Goal: Task Accomplishment & Management: Use online tool/utility

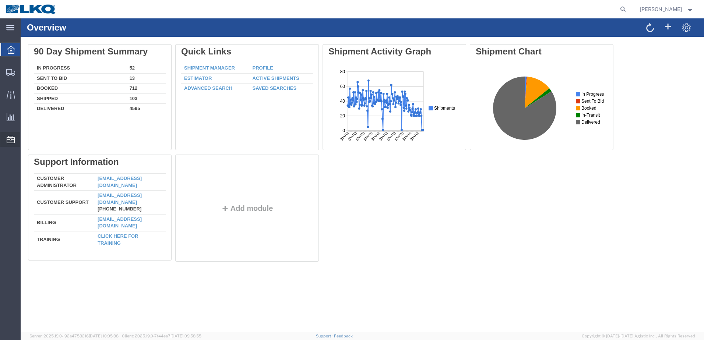
click at [0, 0] on span "Location Appointment" at bounding box center [0, 0] width 0 height 0
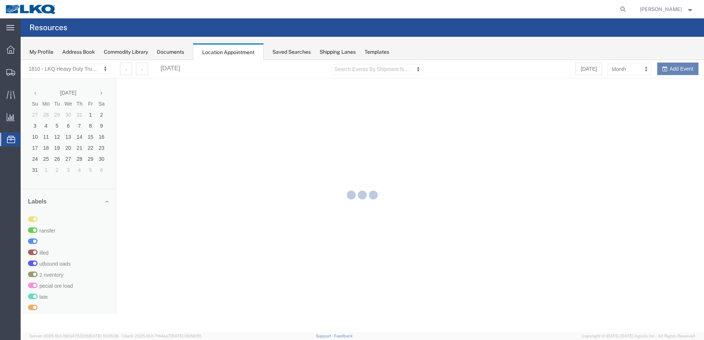
select select "27660"
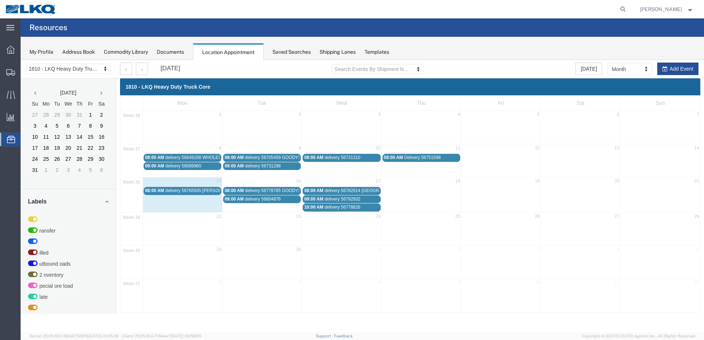
click at [334, 199] on span "delivery 56792932" at bounding box center [343, 199] width 36 height 5
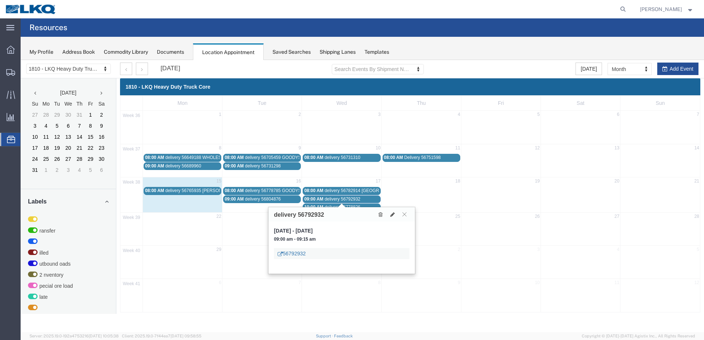
click at [301, 254] on link "56792932" at bounding box center [292, 253] width 28 height 7
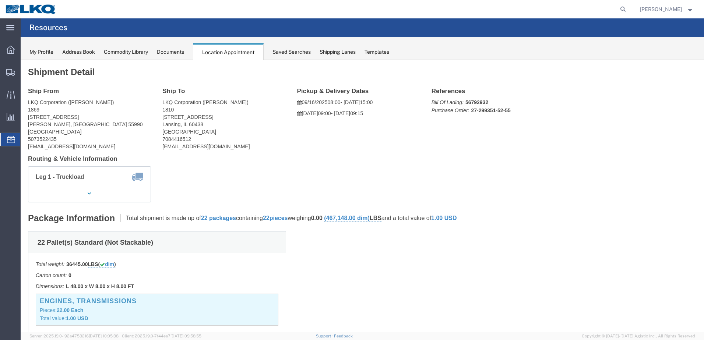
click at [0, 0] on span "Location Appointment" at bounding box center [0, 0] width 0 height 0
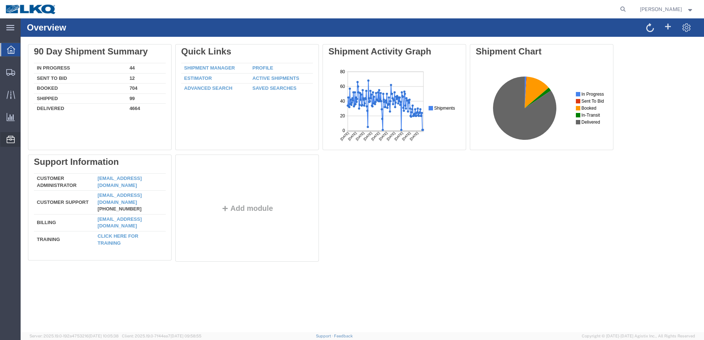
click at [0, 0] on span "Location Appointment" at bounding box center [0, 0] width 0 height 0
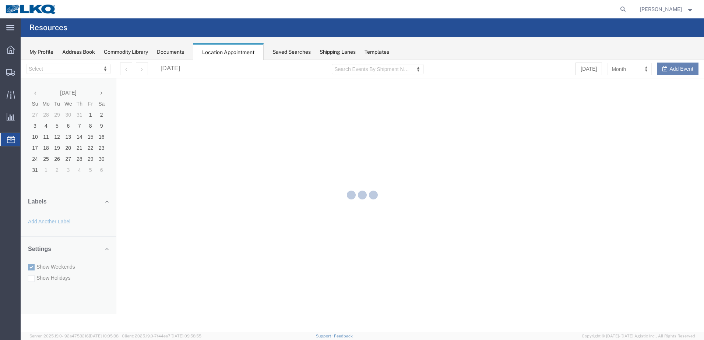
select select "27660"
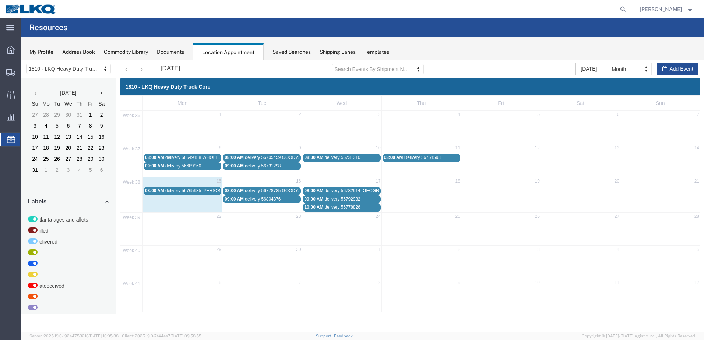
click at [358, 199] on span "delivery 56792932" at bounding box center [343, 199] width 36 height 5
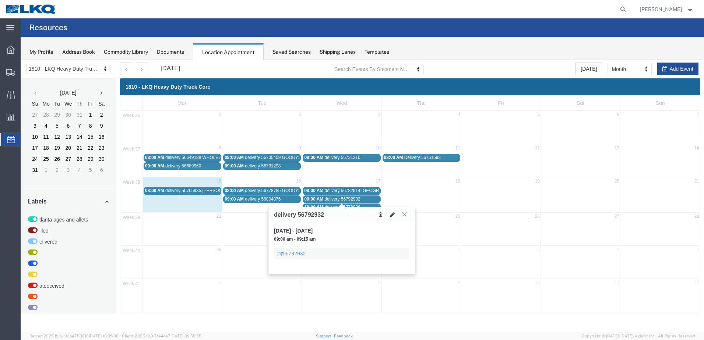
click at [391, 215] on icon at bounding box center [392, 214] width 4 height 5
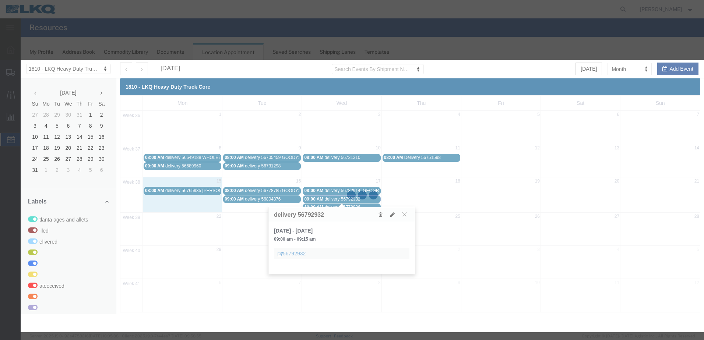
select select "1"
select select
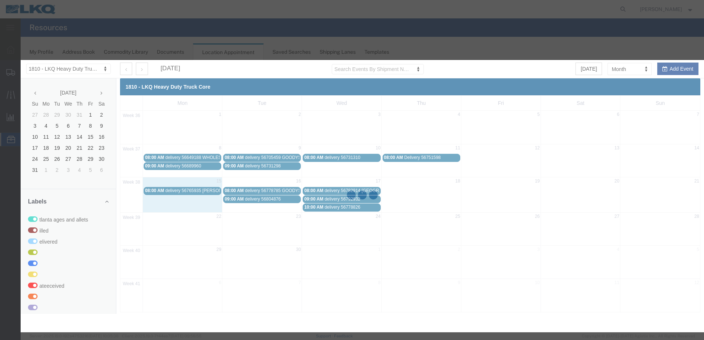
select select
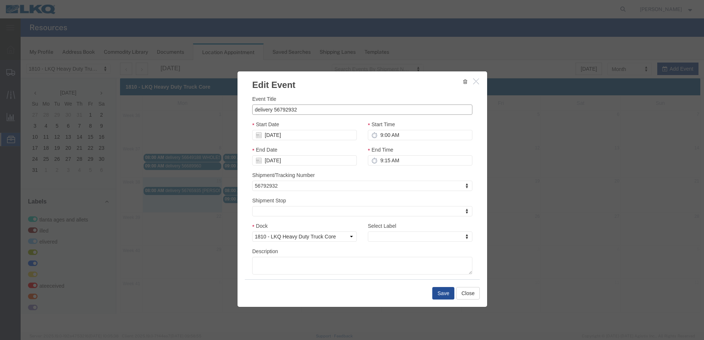
click at [314, 109] on input "delivery 56792932" at bounding box center [362, 110] width 220 height 10
type input "delivery 56792932 [PERSON_NAME]"
click at [440, 292] on button "Save" at bounding box center [443, 293] width 22 height 13
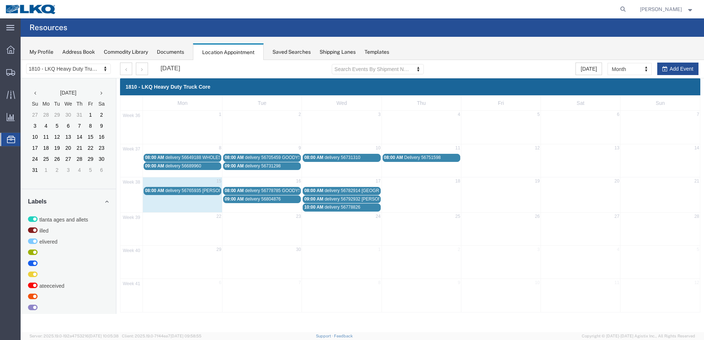
click at [341, 208] on span "delivery 56778826" at bounding box center [343, 207] width 36 height 5
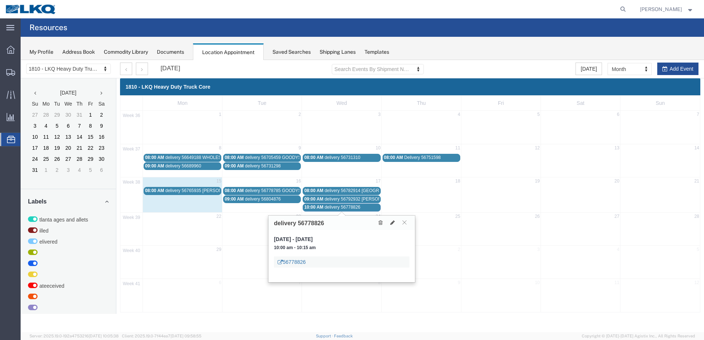
click at [292, 262] on link "56778826" at bounding box center [292, 261] width 28 height 7
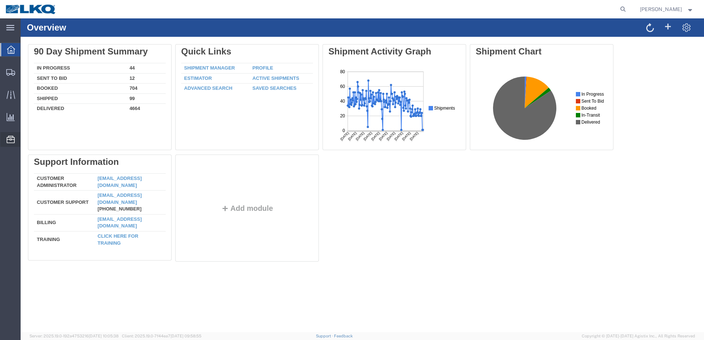
click at [0, 0] on span "Location Appointment" at bounding box center [0, 0] width 0 height 0
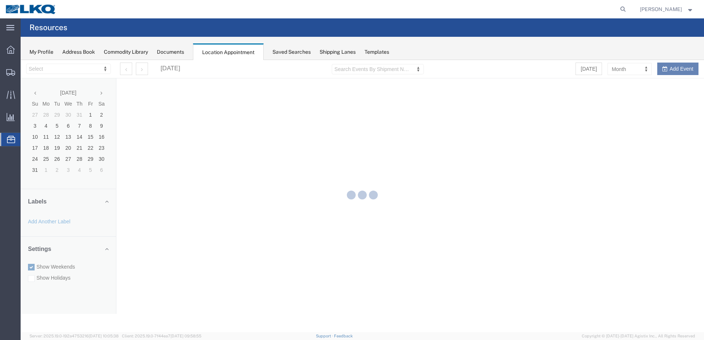
select select "27660"
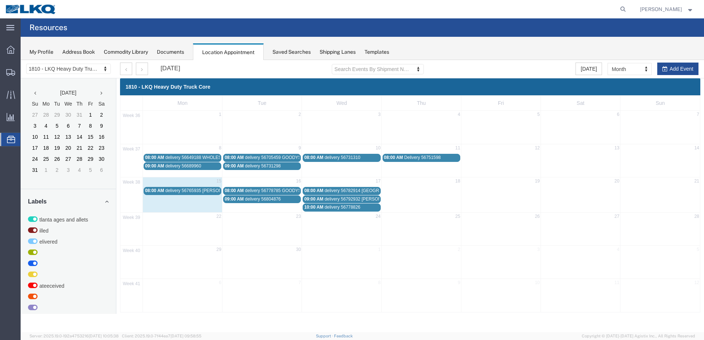
click at [350, 208] on span "delivery 56778826" at bounding box center [343, 207] width 36 height 5
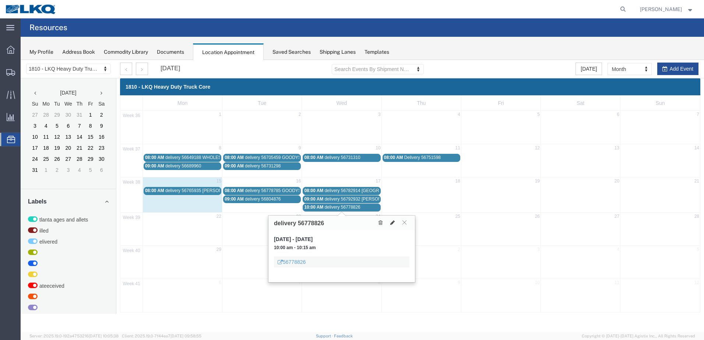
click at [393, 223] on icon at bounding box center [392, 222] width 4 height 5
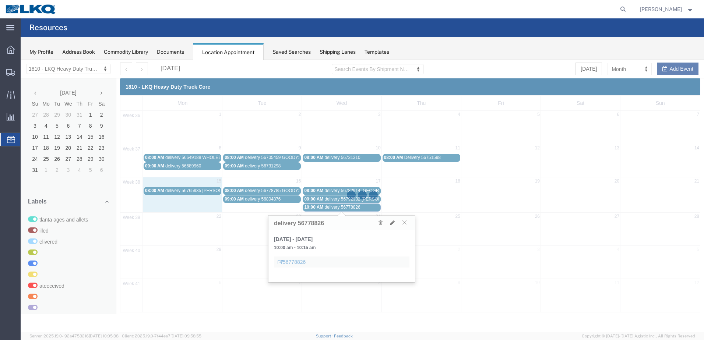
select select "1"
select select
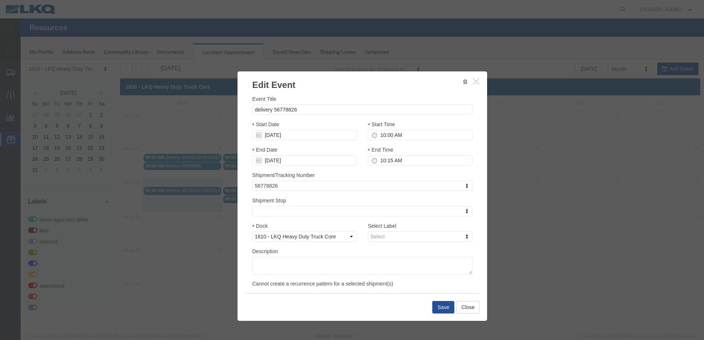
select select
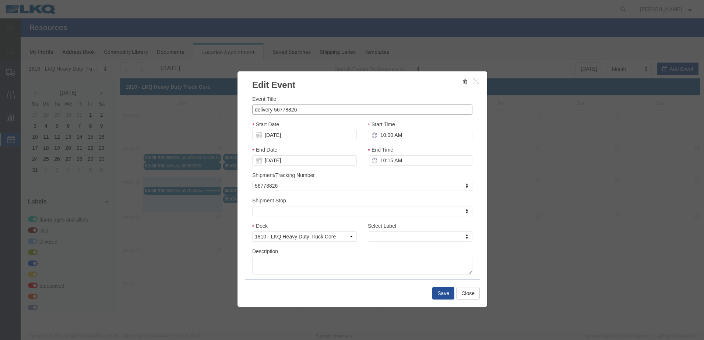
click at [315, 110] on input "delivery 56778826" at bounding box center [362, 110] width 220 height 10
type input "delivery 56778826 GOODYS"
click at [440, 293] on button "Save" at bounding box center [443, 293] width 22 height 13
